Goal: Task Accomplishment & Management: Manage account settings

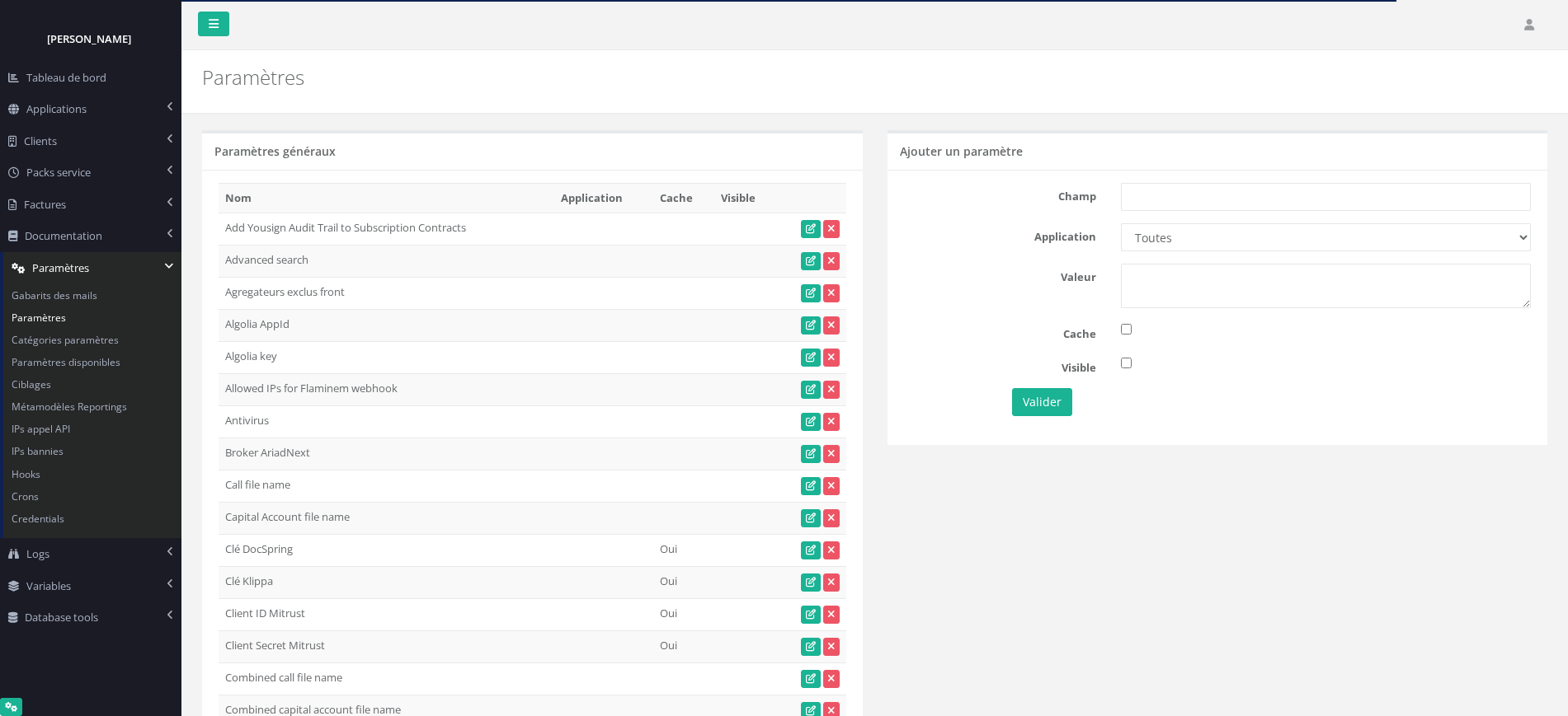
scroll to position [30142, 0]
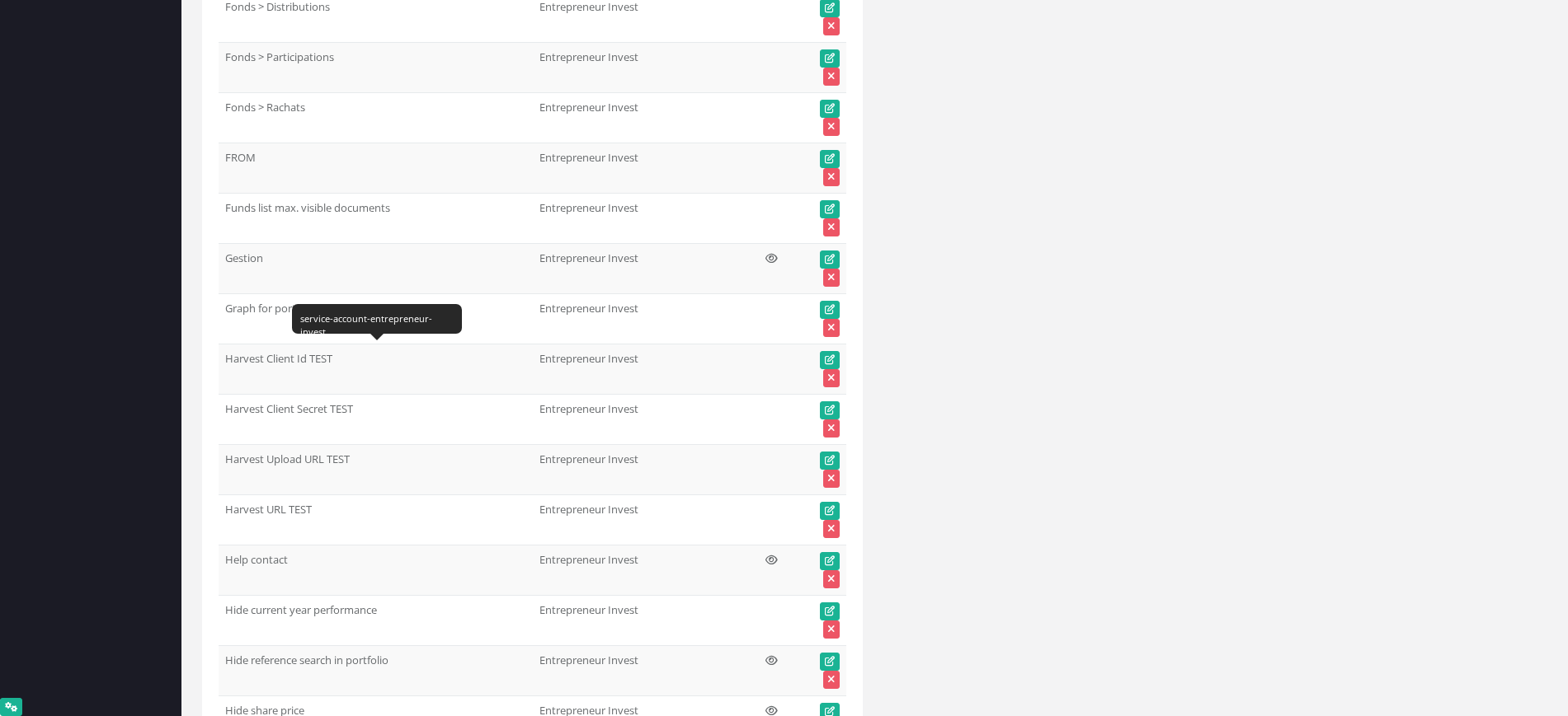
drag, startPoint x: 307, startPoint y: 359, endPoint x: 341, endPoint y: 359, distance: 34.0
click at [341, 359] on td "Harvest Client Id TEST" at bounding box center [375, 369] width 314 height 50
click at [824, 352] on link at bounding box center [829, 359] width 20 height 18
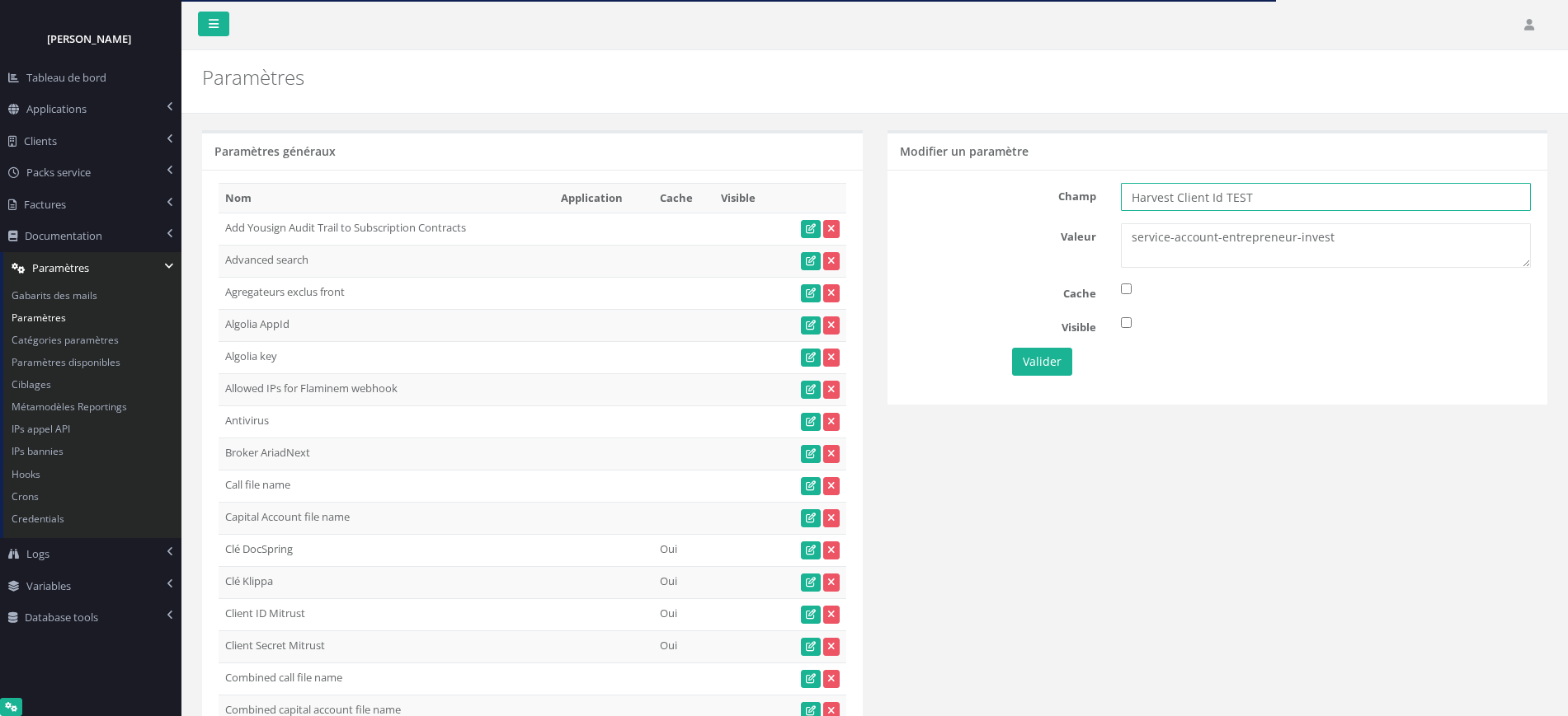
drag, startPoint x: 1219, startPoint y: 195, endPoint x: 1284, endPoint y: 198, distance: 65.1
click at [1284, 198] on input "Harvest Client Id TEST" at bounding box center [1325, 197] width 410 height 28
type input "Harvest Client Id"
click at [1028, 365] on button "Valider" at bounding box center [1042, 362] width 60 height 28
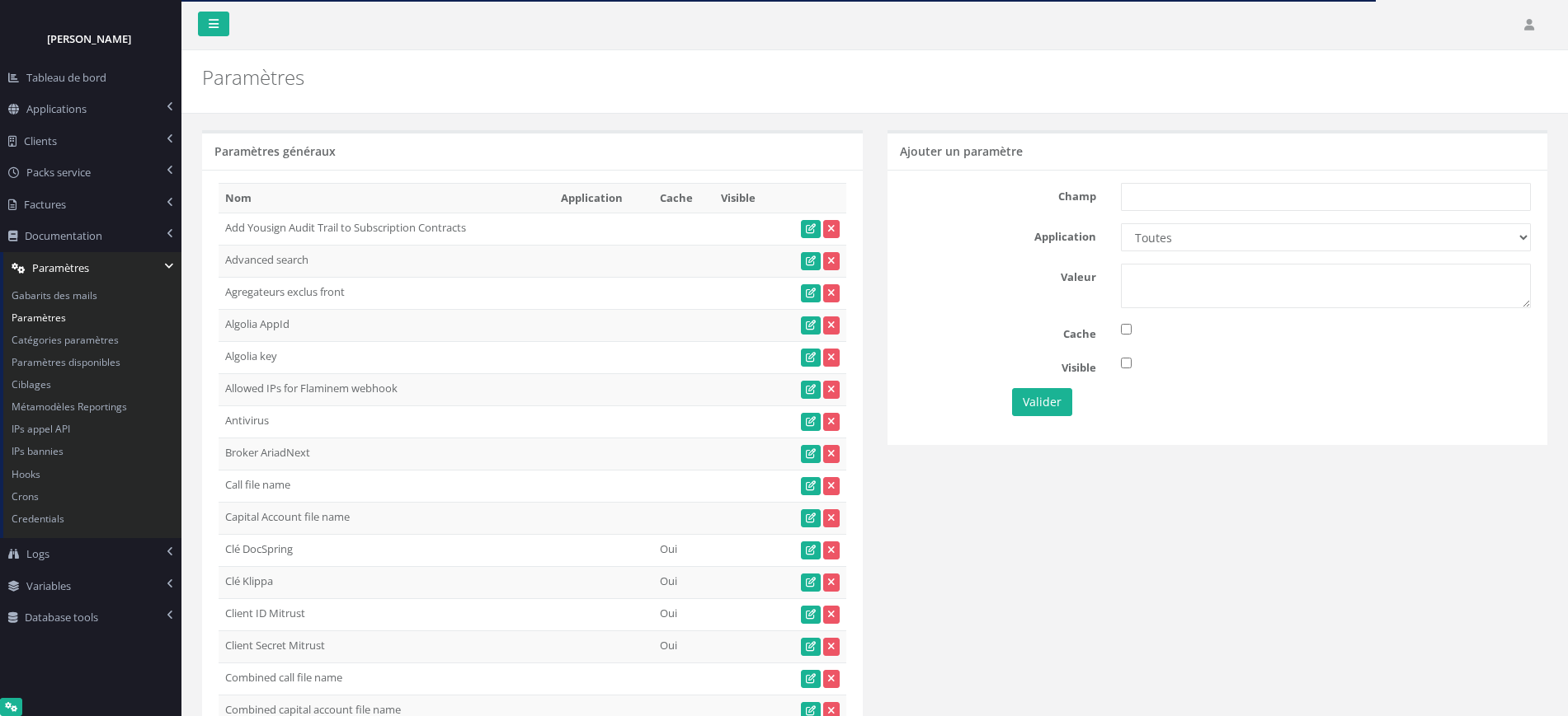
scroll to position [30142, 0]
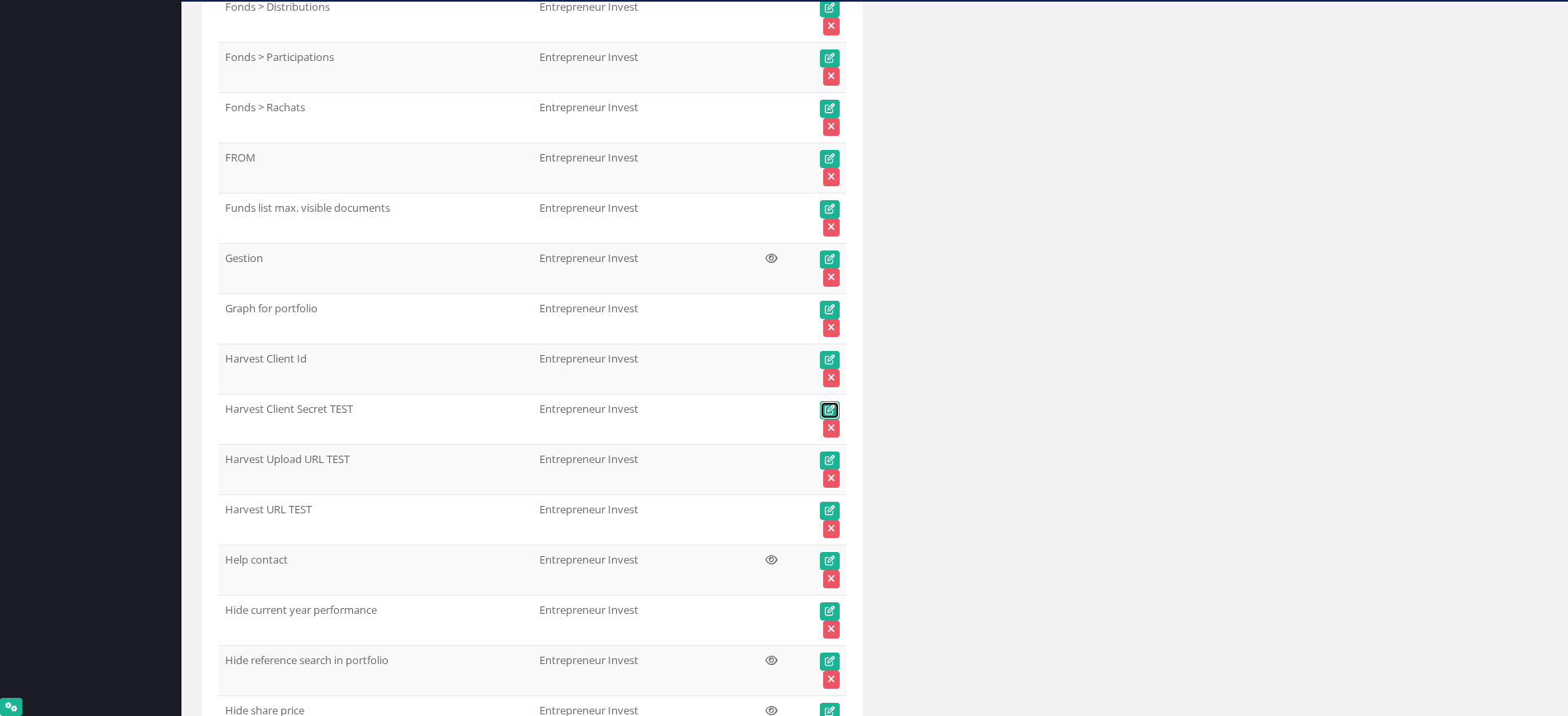
drag, startPoint x: 830, startPoint y: 405, endPoint x: 518, endPoint y: 414, distance: 312.1
click at [830, 405] on icon at bounding box center [830, 411] width 10 height 10
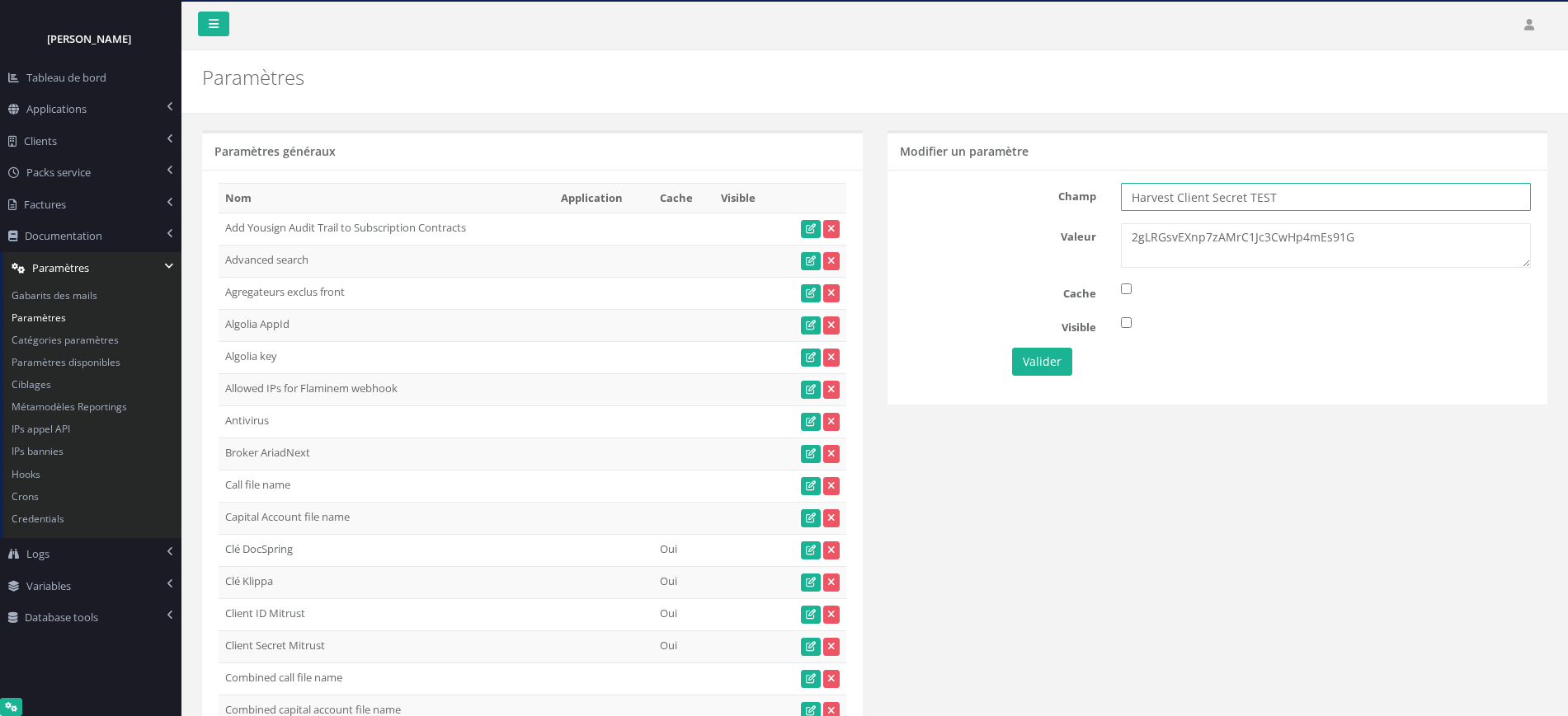
drag, startPoint x: 1281, startPoint y: 198, endPoint x: 1243, endPoint y: 198, distance: 38.0
click at [1243, 198] on input "Harvest Client Secret TEST" at bounding box center [1325, 197] width 410 height 28
type input "Harvest Client Secret"
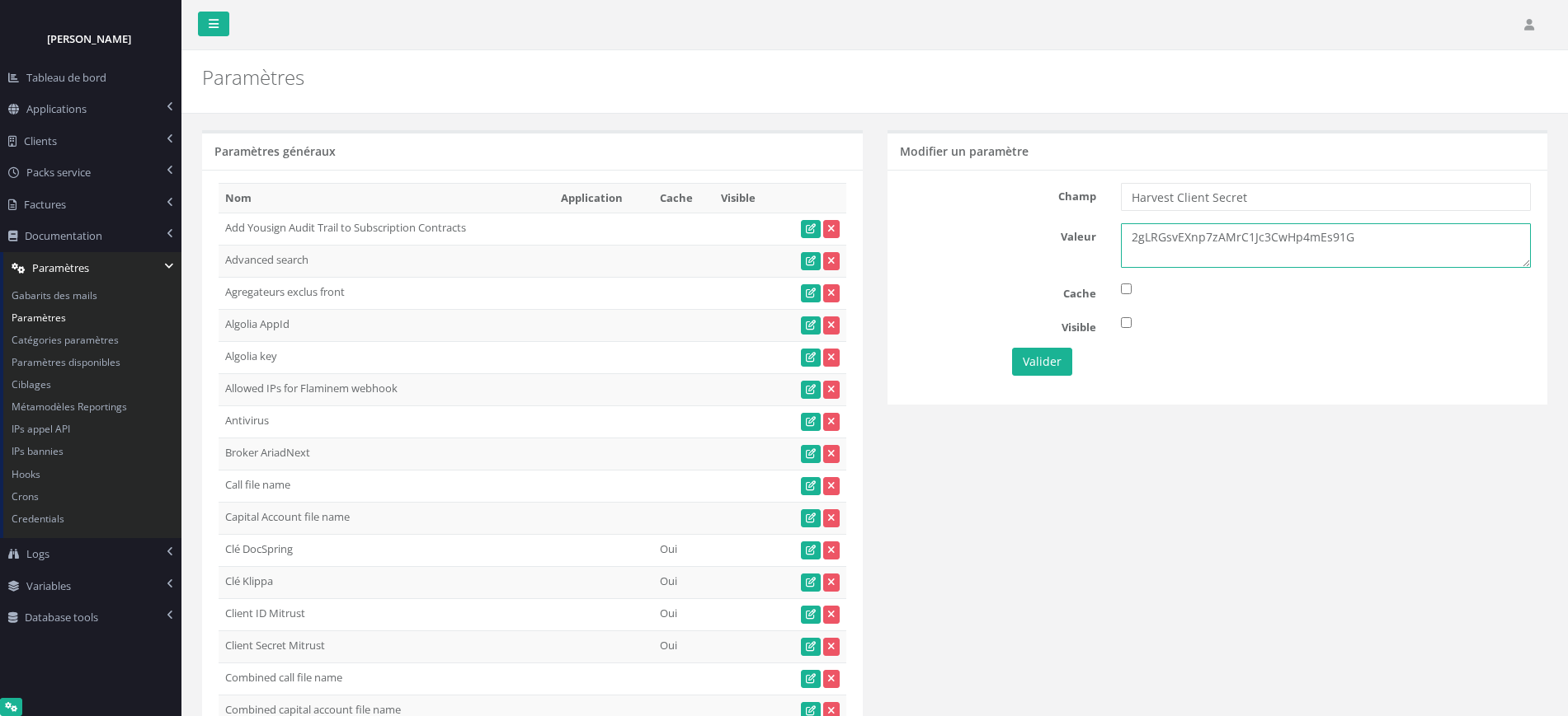
click at [1027, 234] on div "Valeur 2gLRGsvEXnp7zAMrC1Jc3CwHp4mEs91G" at bounding box center [1218, 246] width 652 height 44
paste textarea "fHLkyqpWrj2uSWnxbnzfTJt9VoB28951"
type textarea "fHLkyqpWrj2uSWnxbnzfTJt9VoB28951"
click at [1306, 192] on input "Harvest Client Secret" at bounding box center [1325, 197] width 410 height 28
click at [1045, 358] on button "Valider" at bounding box center [1042, 362] width 60 height 28
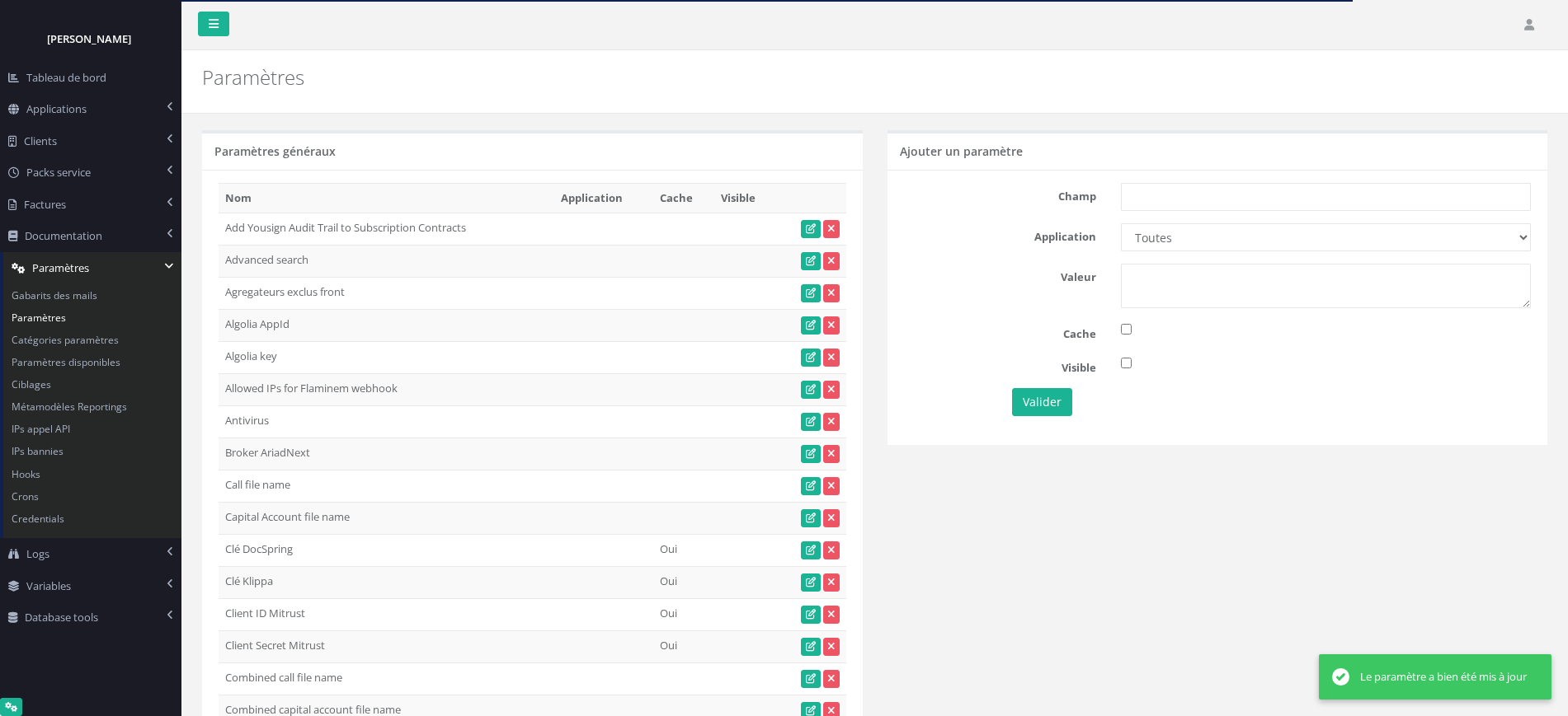
scroll to position [30142, 0]
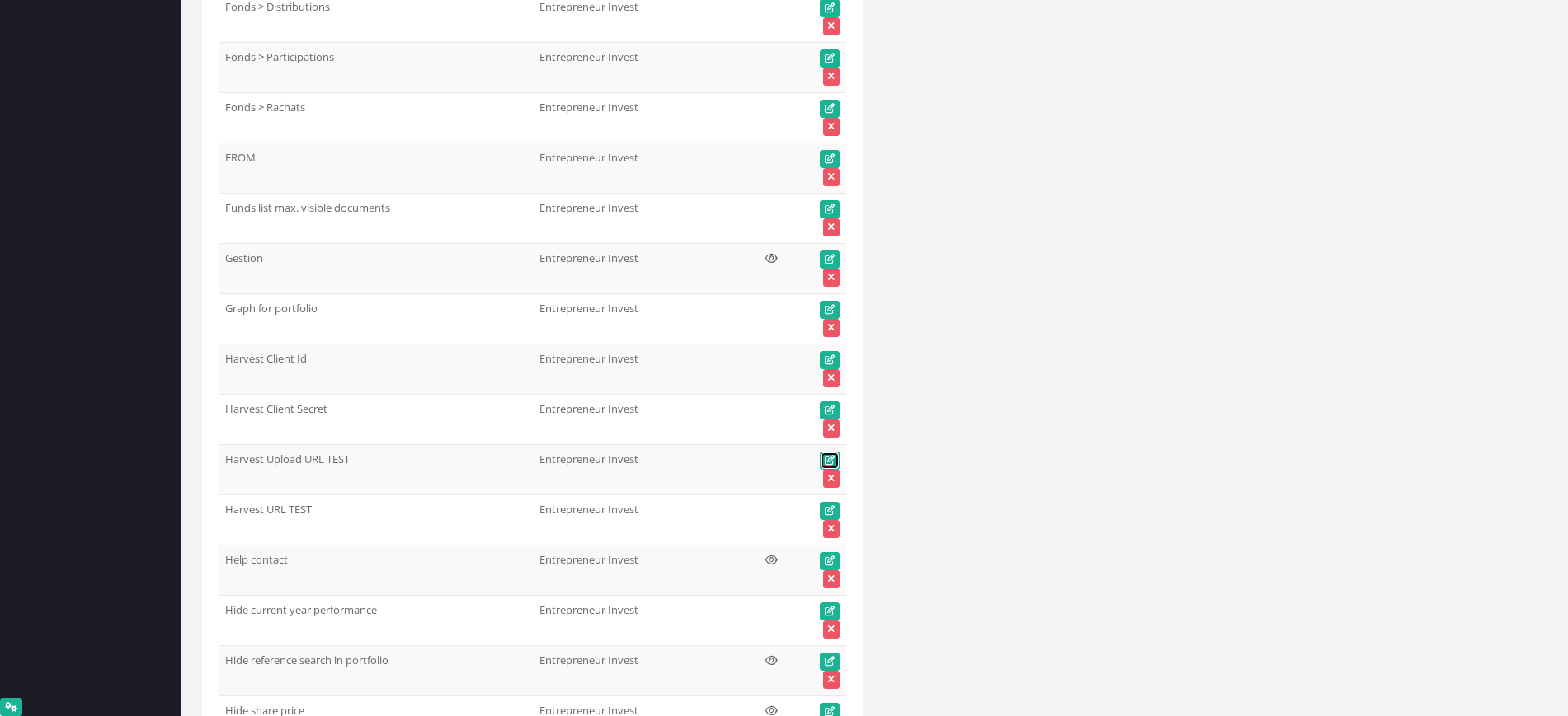
click at [828, 456] on icon at bounding box center [830, 461] width 10 height 10
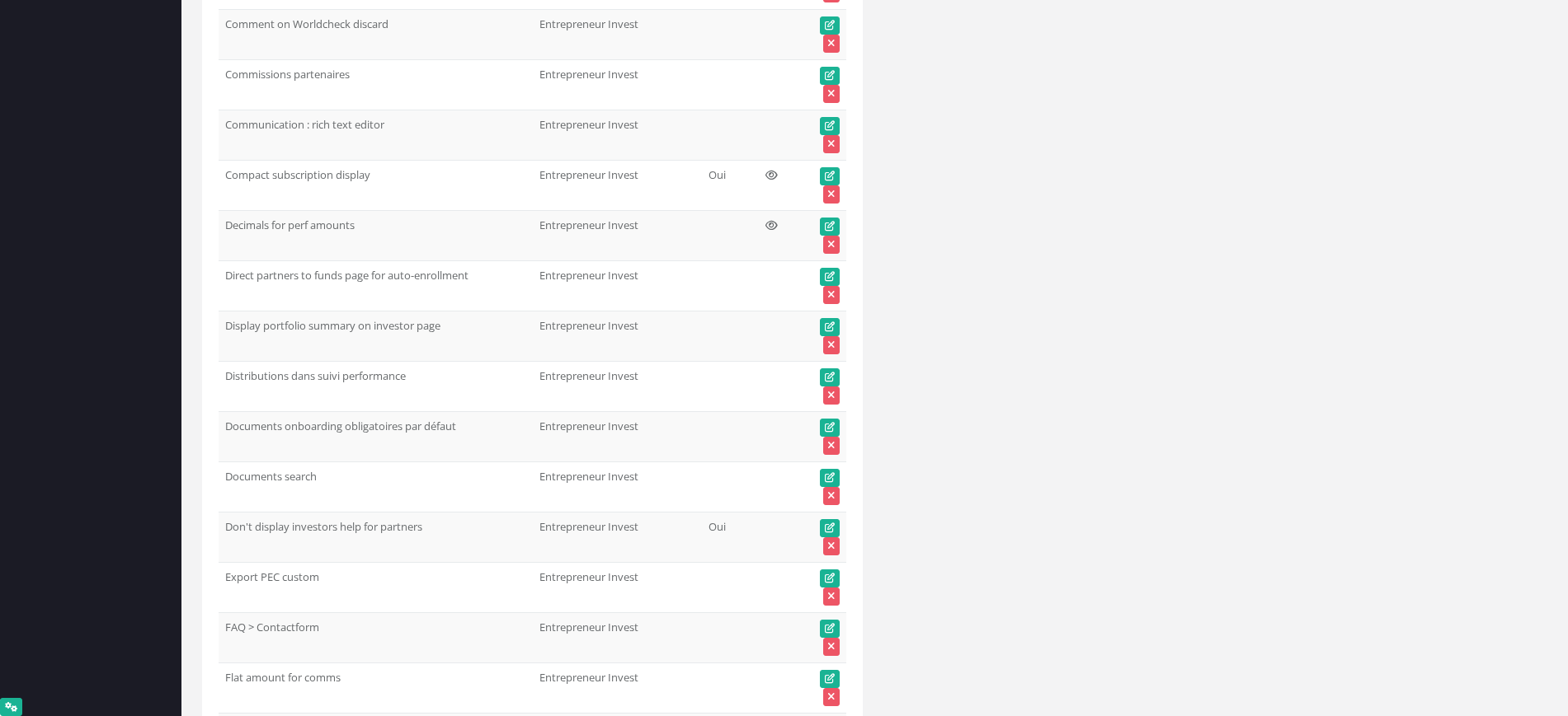
scroll to position [28494, 0]
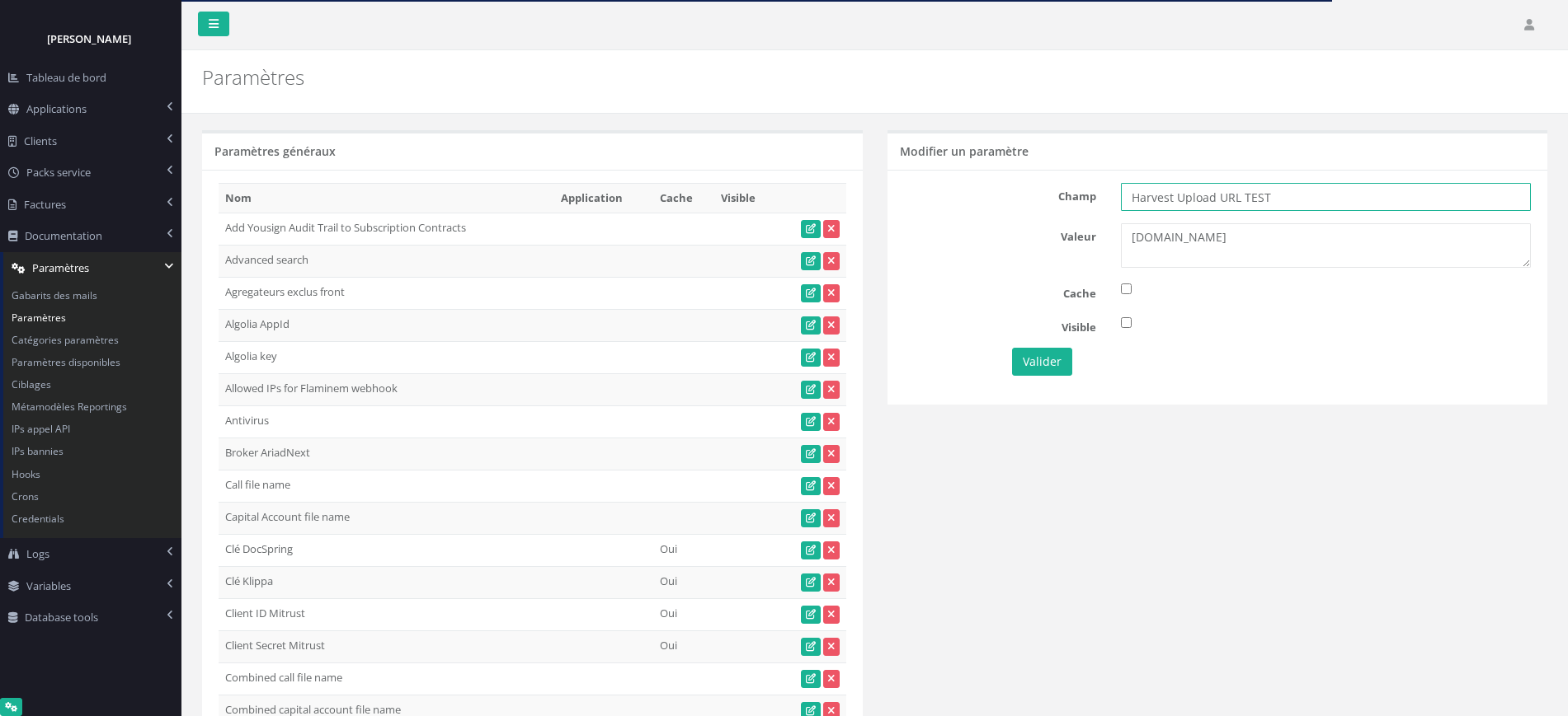
click at [1239, 198] on input "Harvest Upload URL TEST" at bounding box center [1325, 197] width 410 height 28
drag, startPoint x: 1274, startPoint y: 198, endPoint x: 1239, endPoint y: 200, distance: 35.1
click at [1239, 200] on input "Harvest Upload URL TEST" at bounding box center [1325, 197] width 410 height 28
type input "Harvest Upload URL"
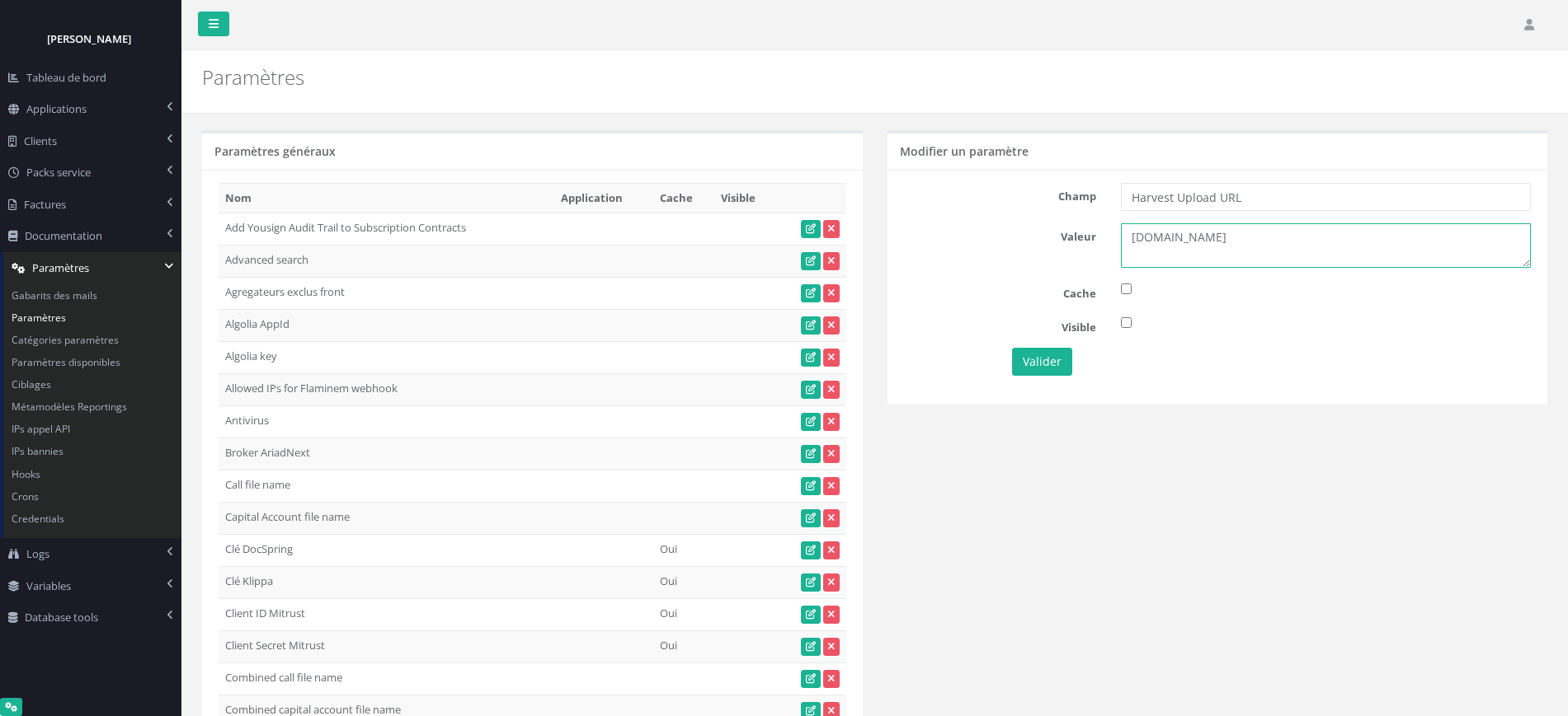
drag, startPoint x: 1336, startPoint y: 238, endPoint x: 993, endPoint y: 242, distance: 343.0
click at [993, 242] on div "Valeur datagateway-api-uat.harvest.fr" at bounding box center [1218, 246] width 652 height 44
paste textarea "fHLkyqpWrj2uSWnxbnzfTJt9VoB28951"
type textarea "fHLkyqpWrj2uSWnxbnzfTJt9VoB28951"
drag, startPoint x: 1371, startPoint y: 234, endPoint x: 1044, endPoint y: 240, distance: 327.1
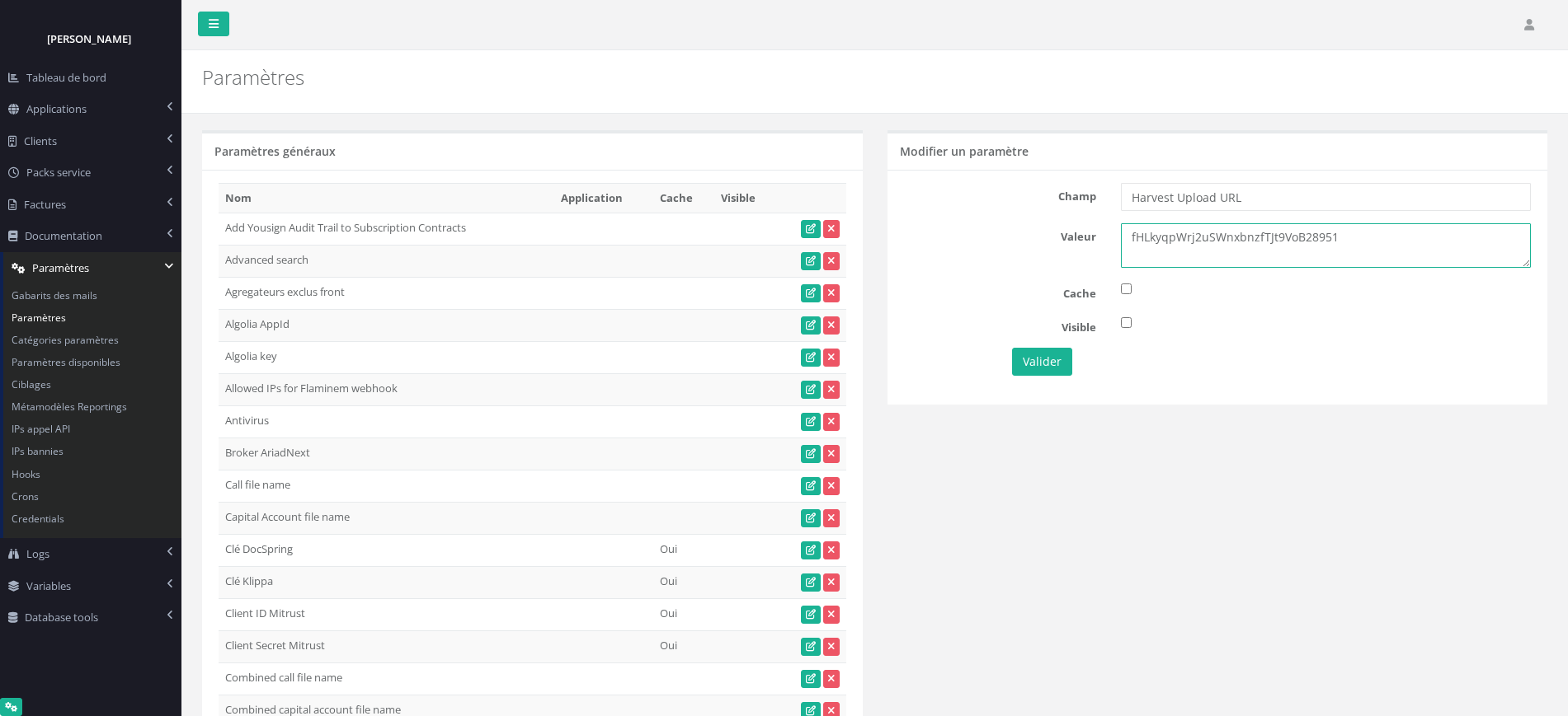
click at [1044, 240] on div "Valeur datagateway-api-uat.harvest.fr" at bounding box center [1218, 246] width 652 height 44
click at [1162, 250] on textarea "datagateway-api-uat.harvest.fr" at bounding box center [1325, 246] width 410 height 44
paste textarea "[DOMAIN_NAME]"
type textarea "[DOMAIN_NAME]"
click at [1049, 363] on button "Valider" at bounding box center [1042, 362] width 60 height 28
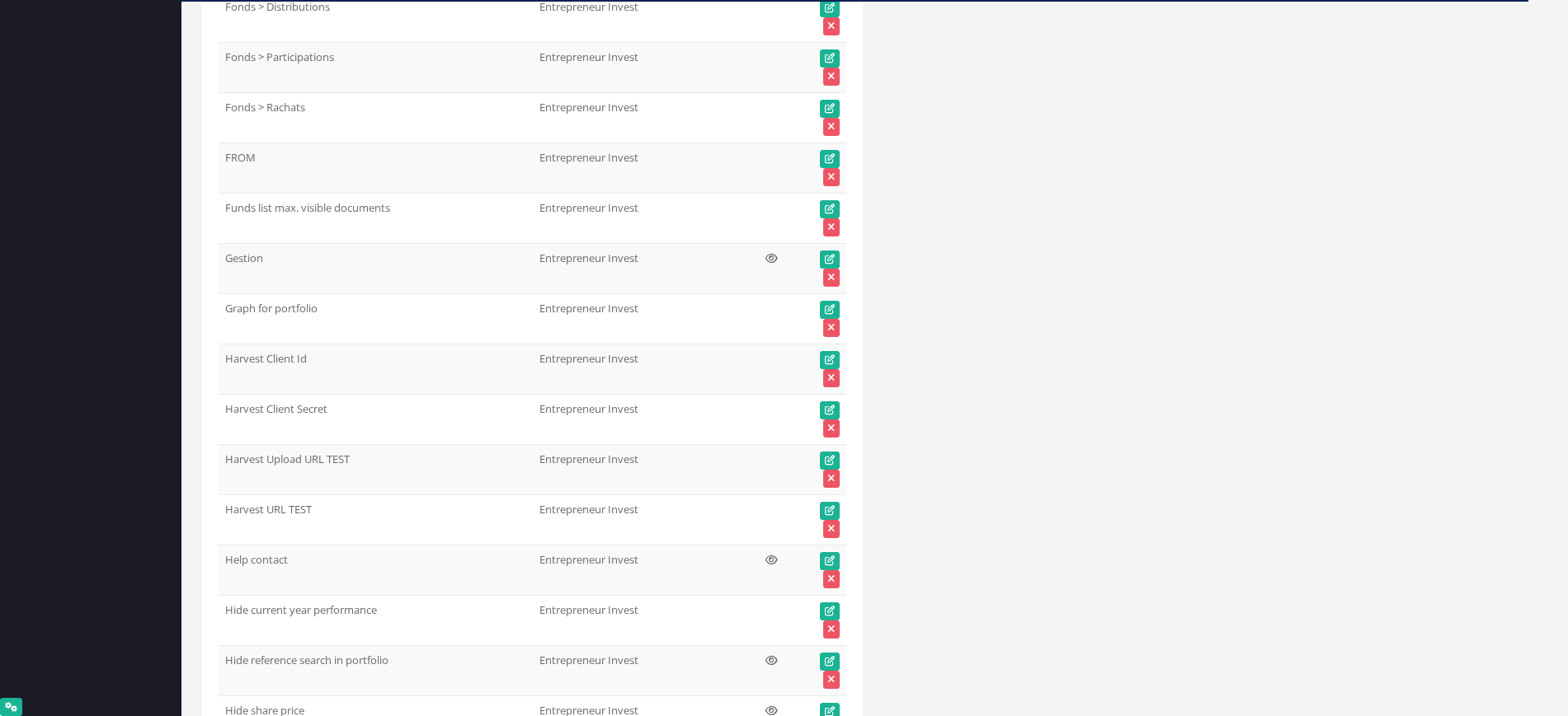
scroll to position [38597, 0]
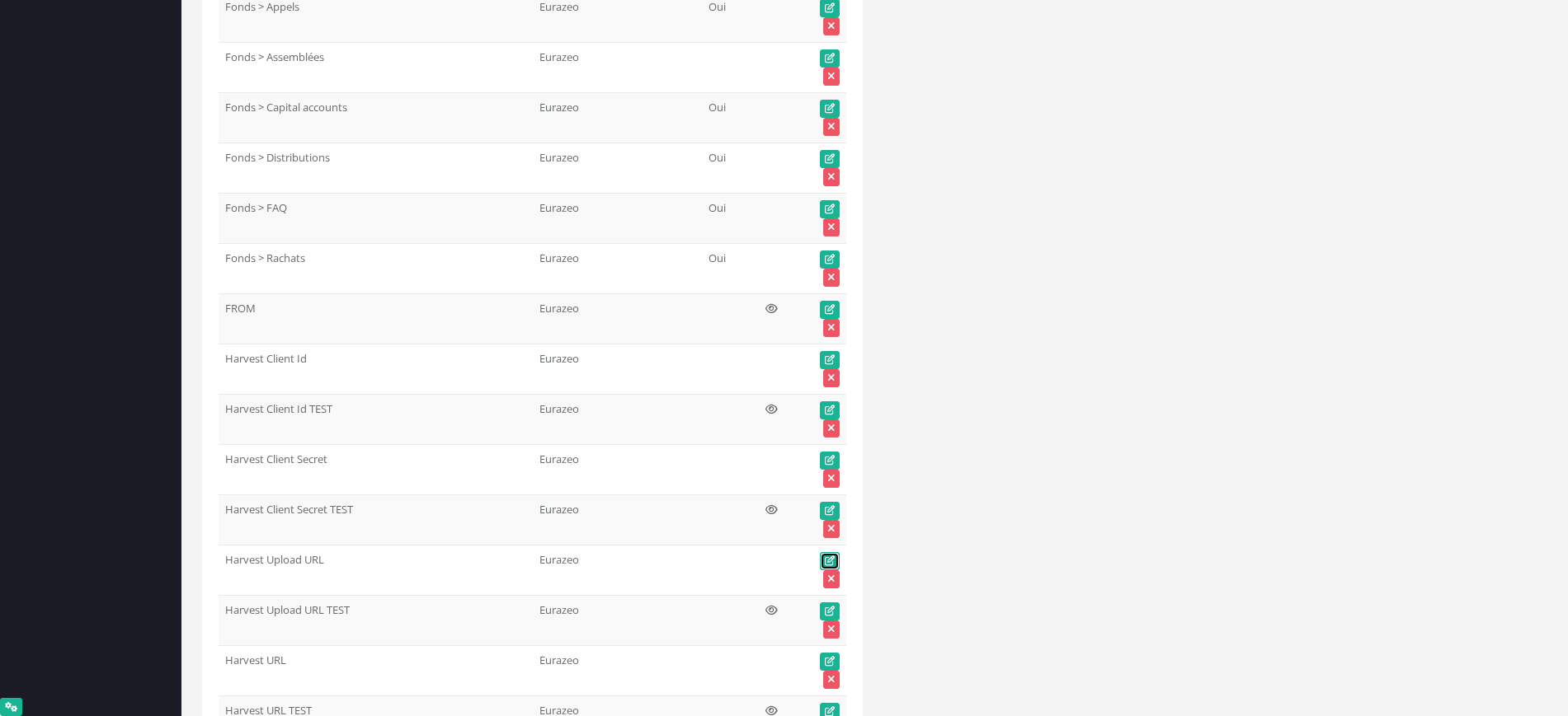
click at [826, 558] on icon at bounding box center [830, 561] width 10 height 10
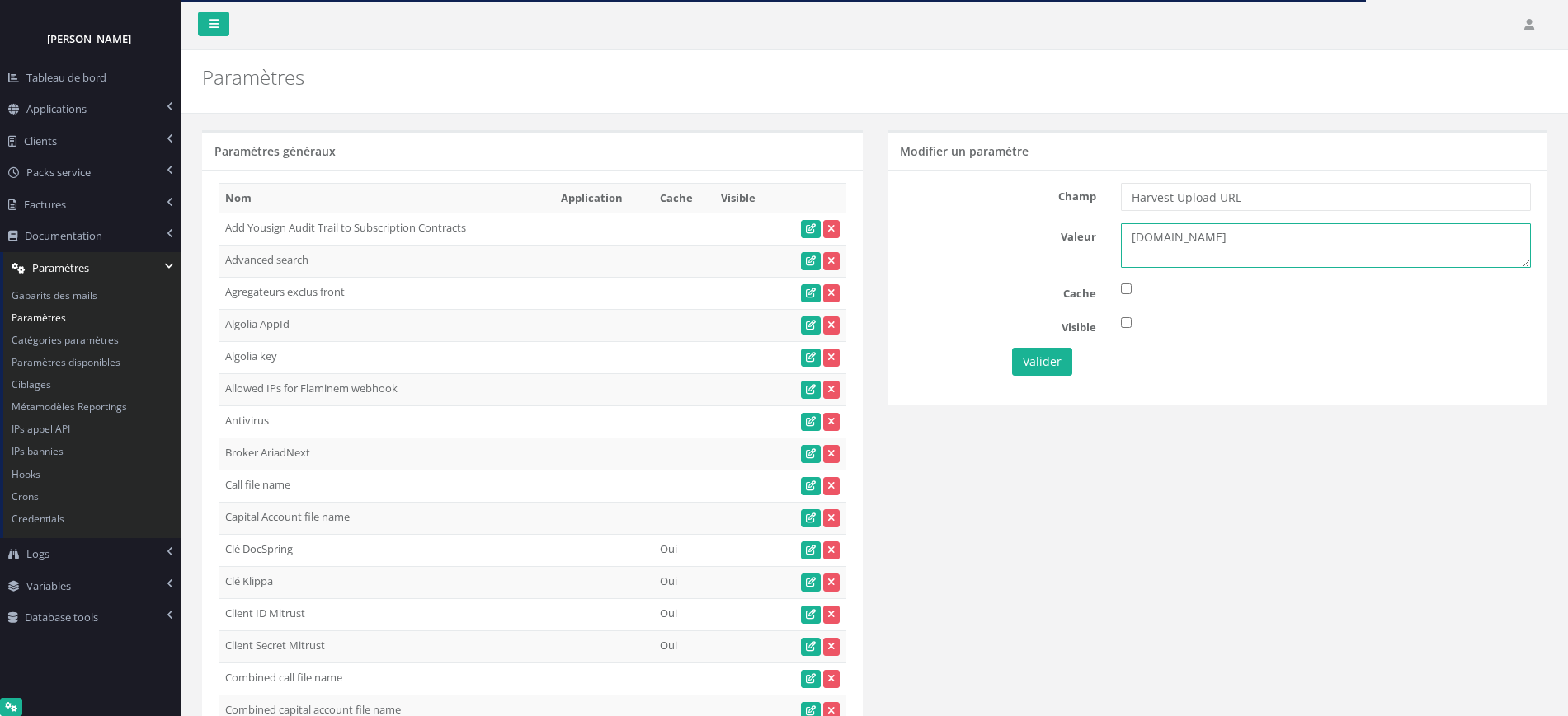
drag, startPoint x: 1322, startPoint y: 244, endPoint x: 902, endPoint y: 247, distance: 420.0
click at [1073, 241] on div "Valeur datagateway-api.harvest.fr" at bounding box center [1218, 246] width 652 height 44
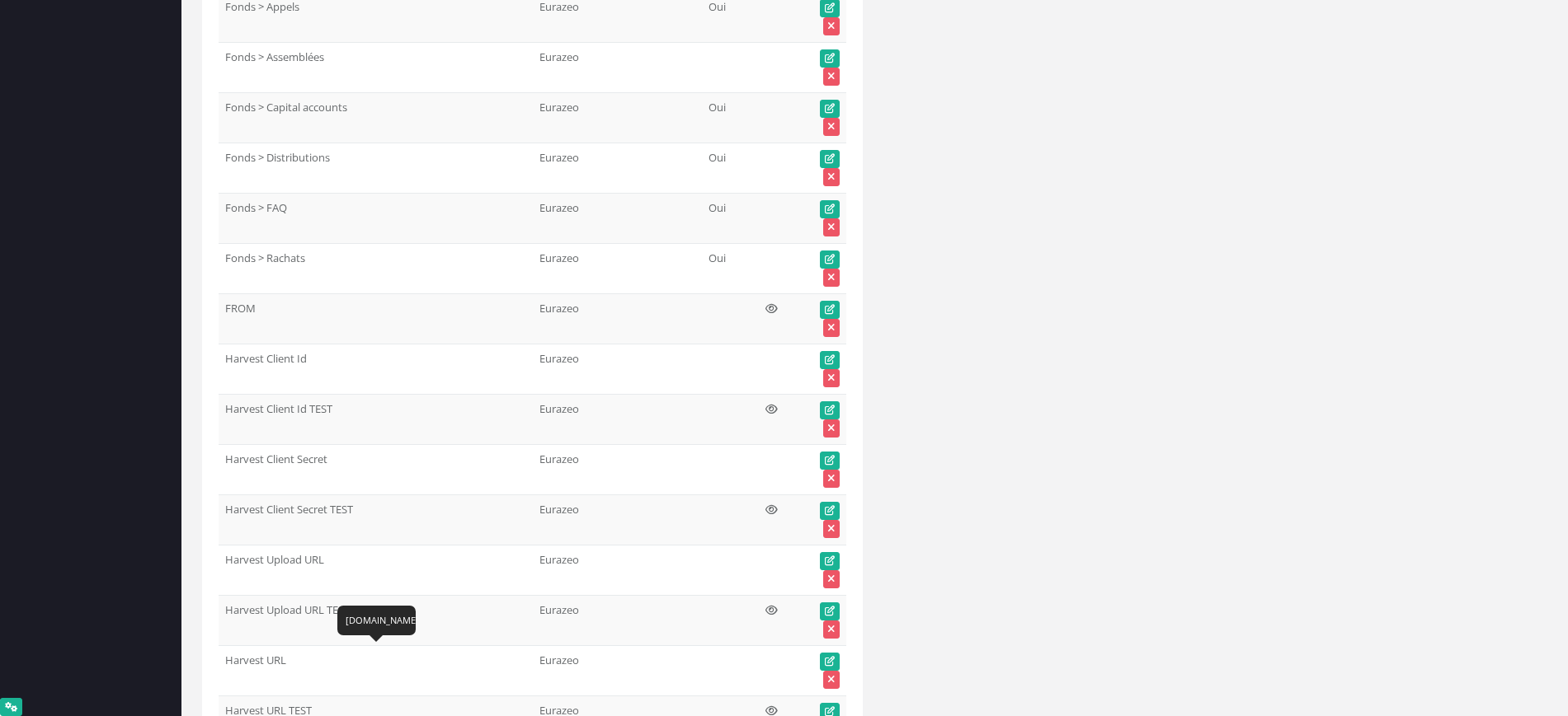
scroll to position [38700, 0]
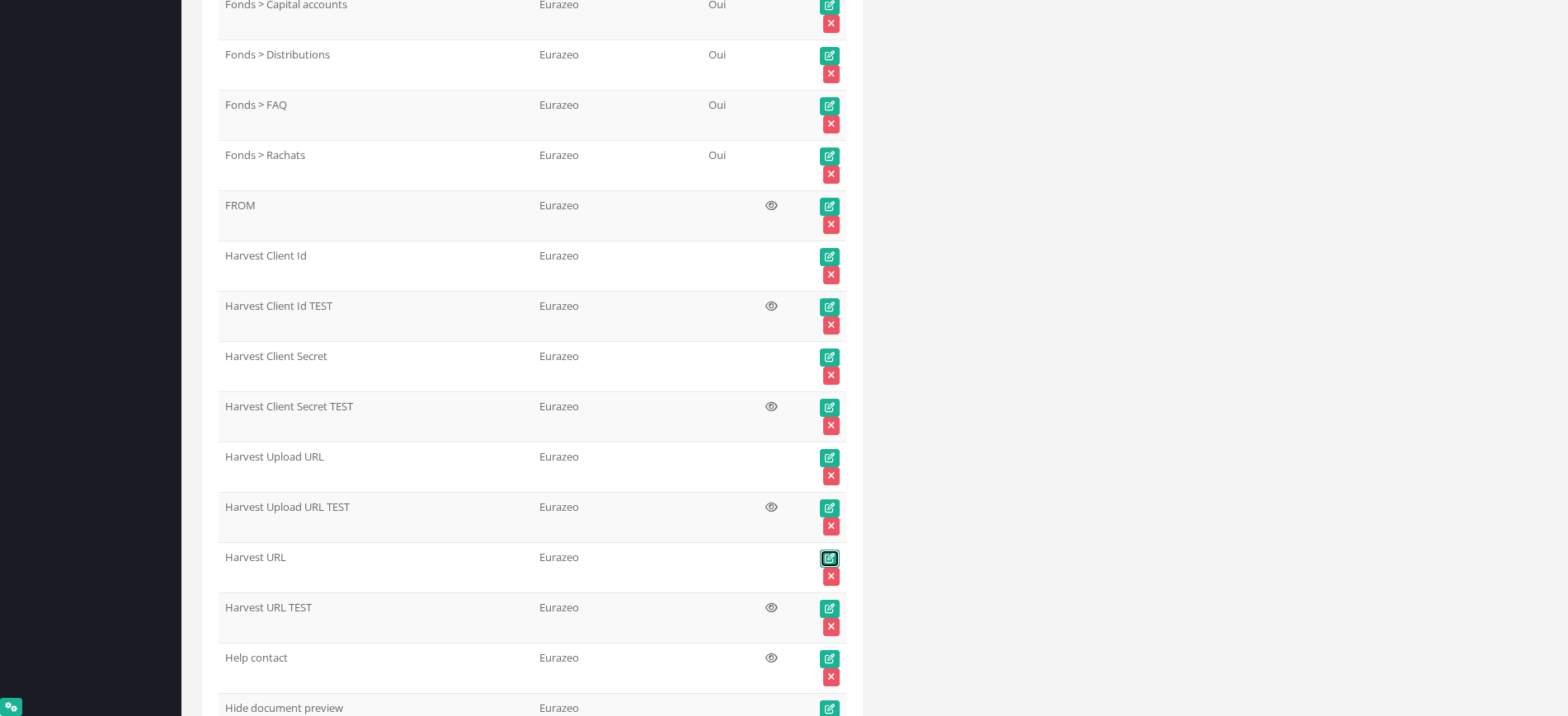
drag, startPoint x: 827, startPoint y: 558, endPoint x: 661, endPoint y: 8, distance: 574.5
click at [827, 558] on icon at bounding box center [830, 559] width 10 height 10
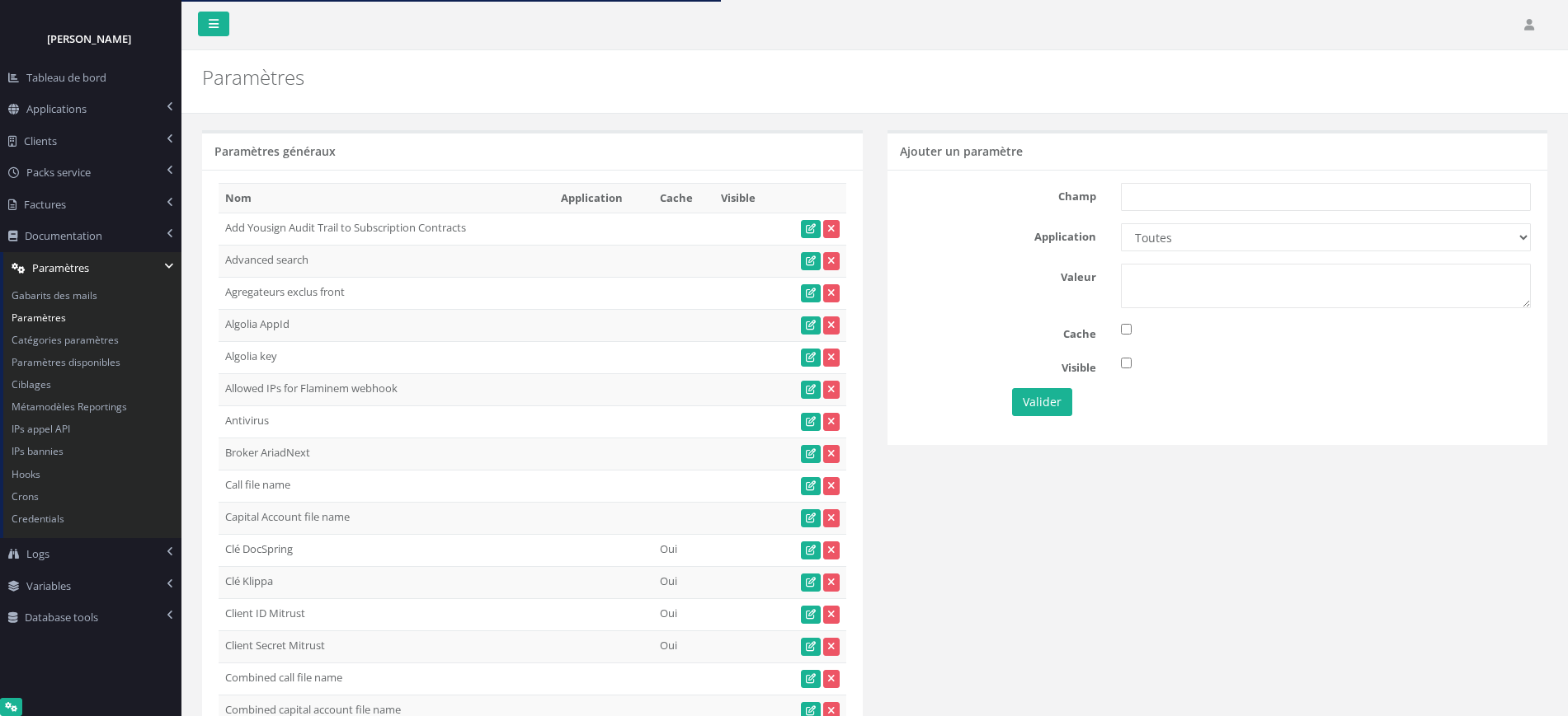
scroll to position [30142, 0]
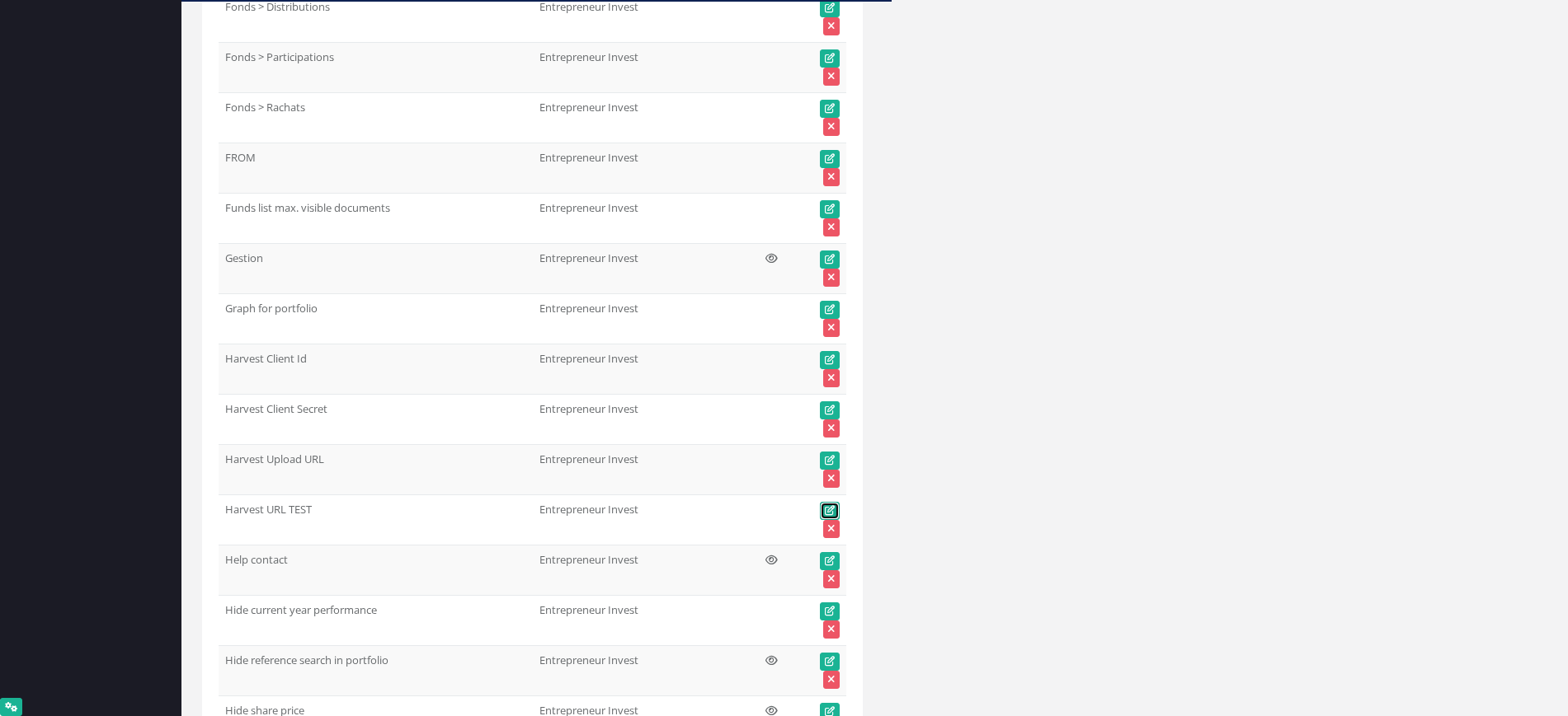
click at [833, 506] on icon at bounding box center [830, 512] width 10 height 10
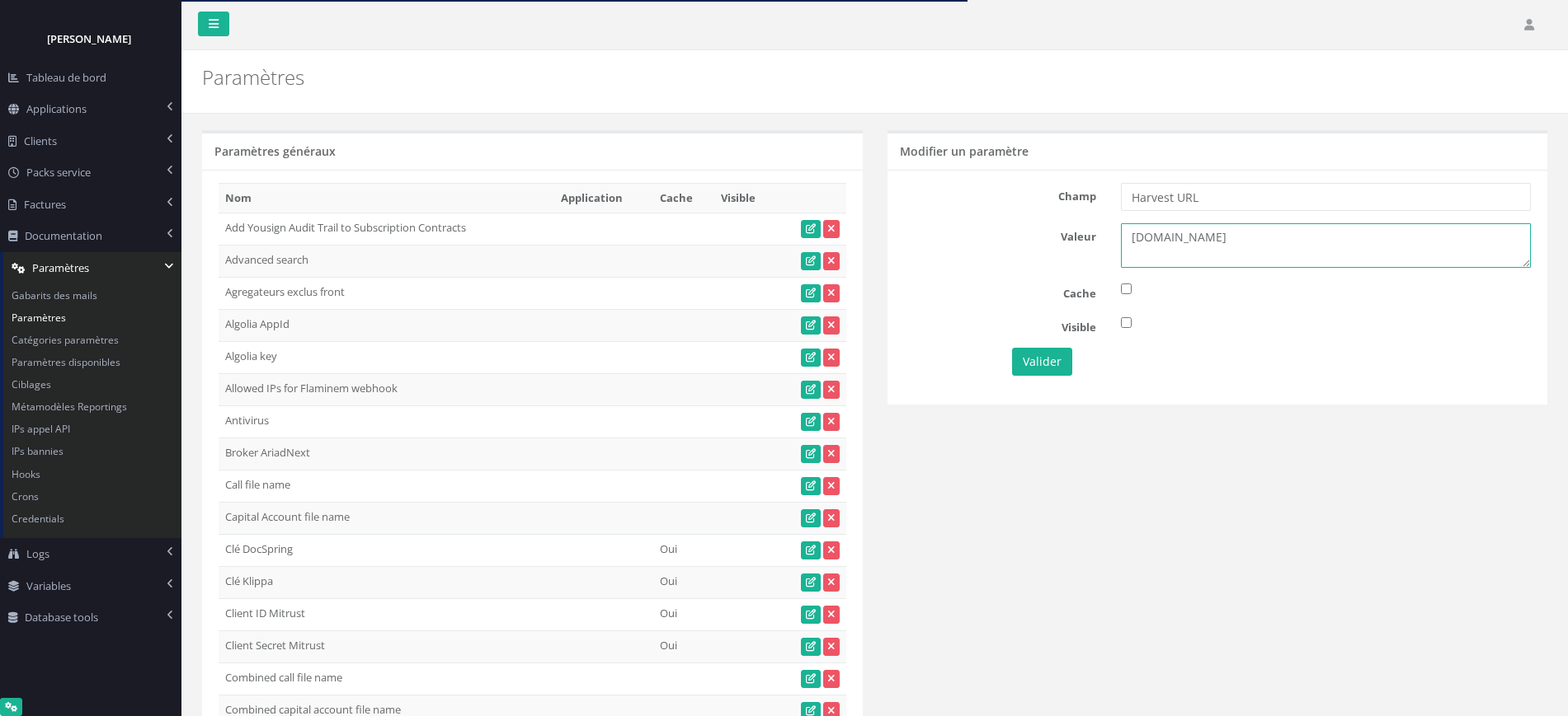
click at [1267, 242] on textarea "[DOMAIN_NAME]" at bounding box center [1325, 246] width 410 height 44
drag, startPoint x: 1242, startPoint y: 236, endPoint x: 1015, endPoint y: 252, distance: 227.6
click at [1042, 241] on div "Valeur auth.harvest.fr" at bounding box center [1218, 246] width 652 height 44
drag, startPoint x: 1196, startPoint y: 193, endPoint x: 1261, endPoint y: 194, distance: 65.0
click at [1261, 194] on input "Harvest URL TEST" at bounding box center [1325, 197] width 410 height 28
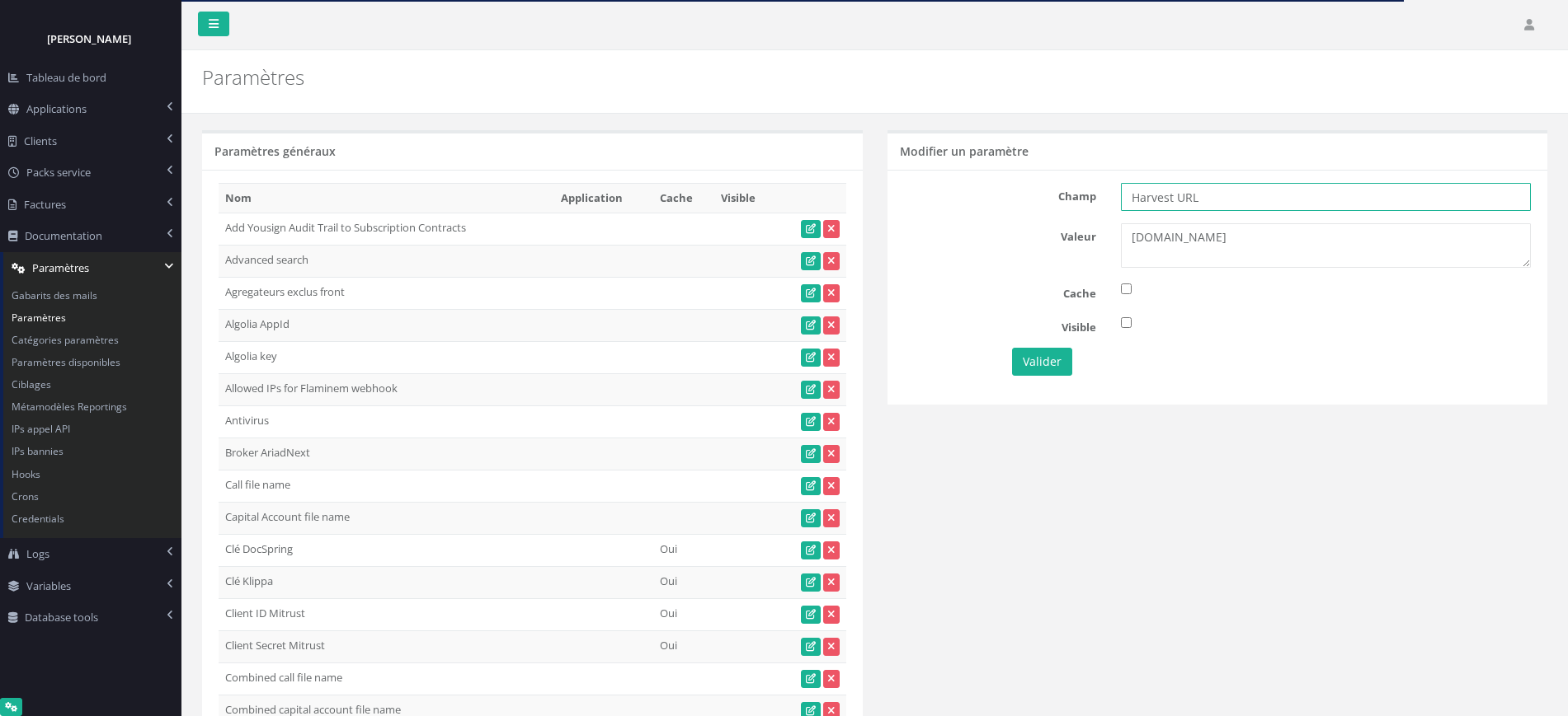
type input "Harvest URL"
drag, startPoint x: 1217, startPoint y: 241, endPoint x: 1050, endPoint y: 240, distance: 167.0
click at [1050, 240] on div "Valeur auth-r7.harvest.fr" at bounding box center [1218, 246] width 652 height 44
paste textarea
type textarea "[DOMAIN_NAME]"
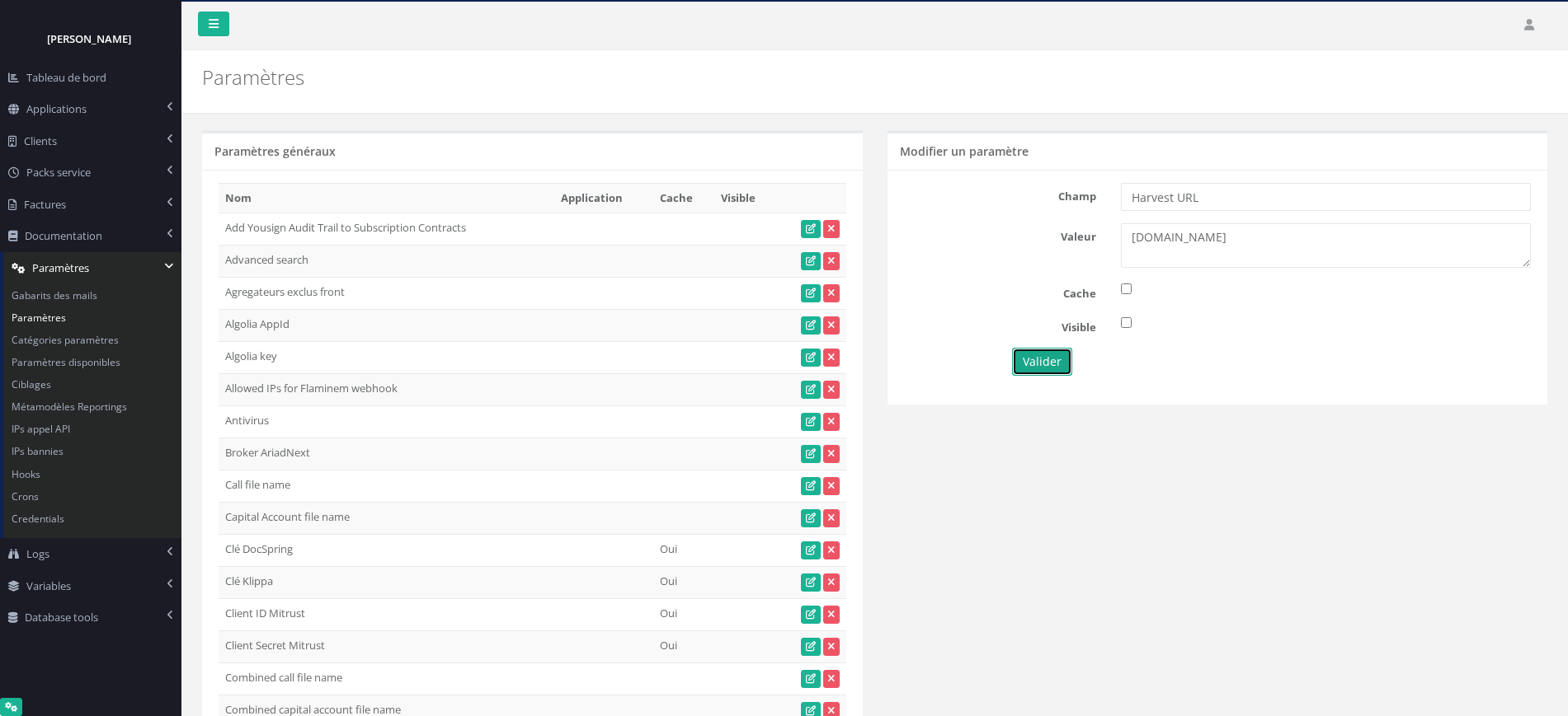
click at [1031, 363] on button "Valider" at bounding box center [1042, 362] width 60 height 28
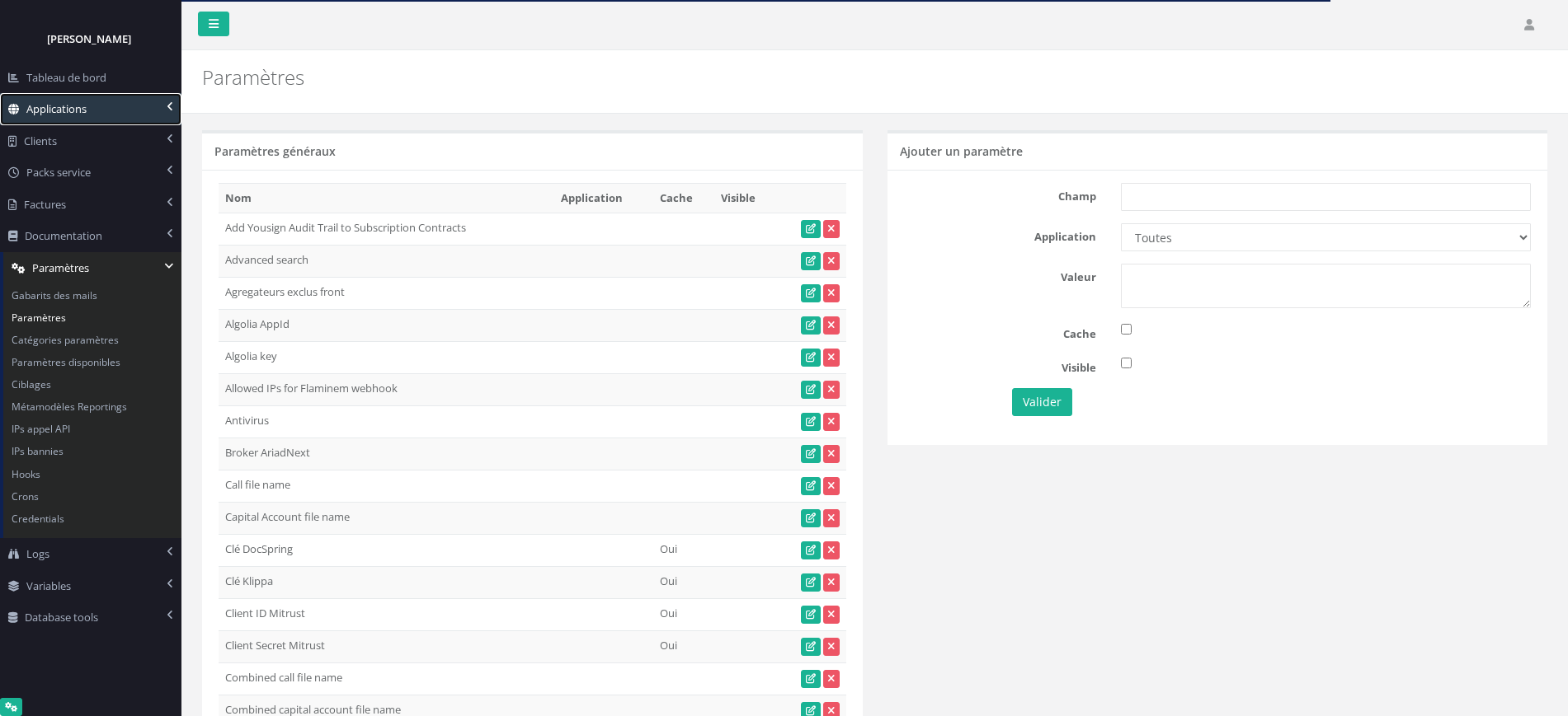
click at [67, 103] on span "Applications" at bounding box center [56, 109] width 60 height 15
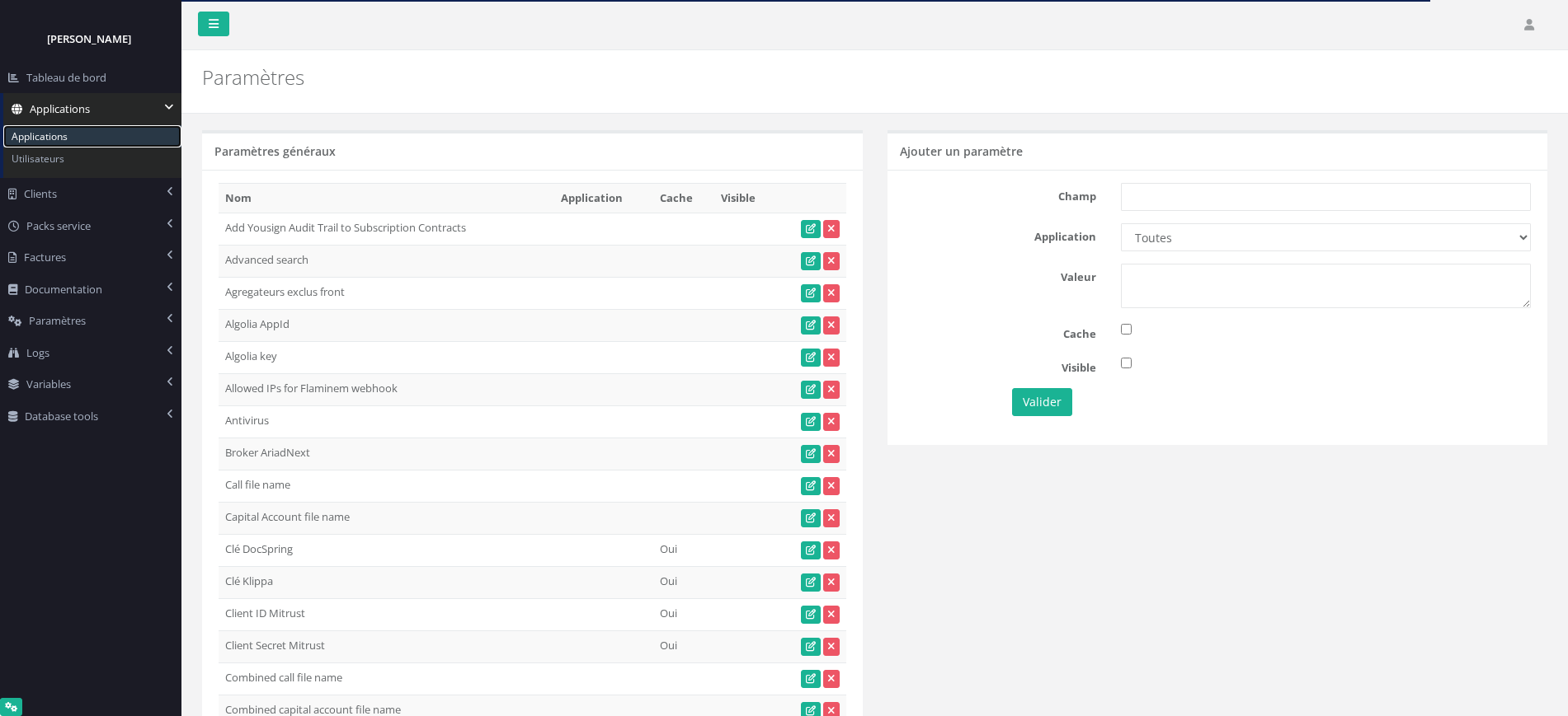
click at [62, 135] on link "Applications" at bounding box center [92, 136] width 178 height 22
